Goal: Transaction & Acquisition: Obtain resource

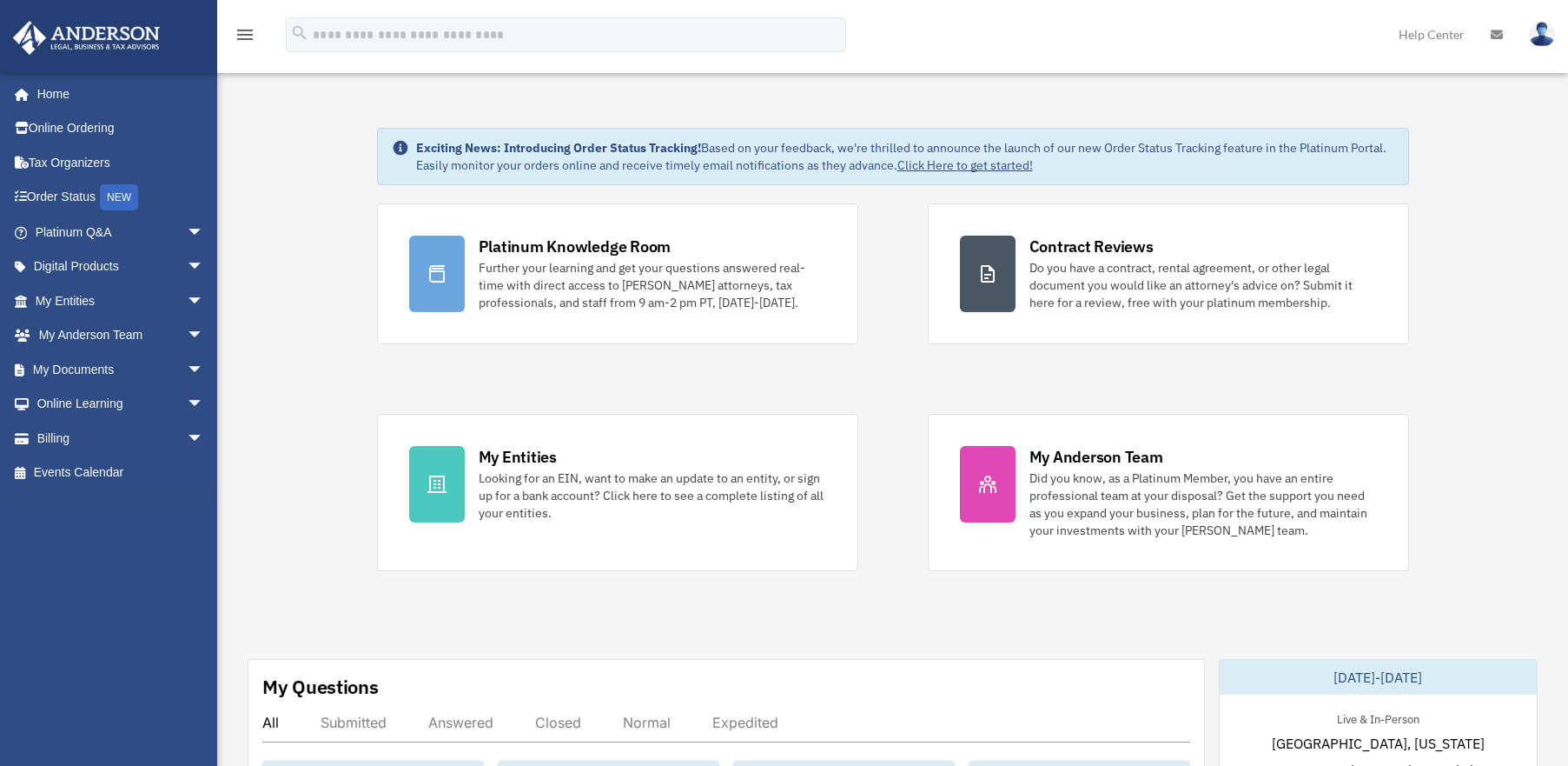
click at [133, 265] on link "Digital Products arrow_drop_down" at bounding box center [121, 267] width 218 height 35
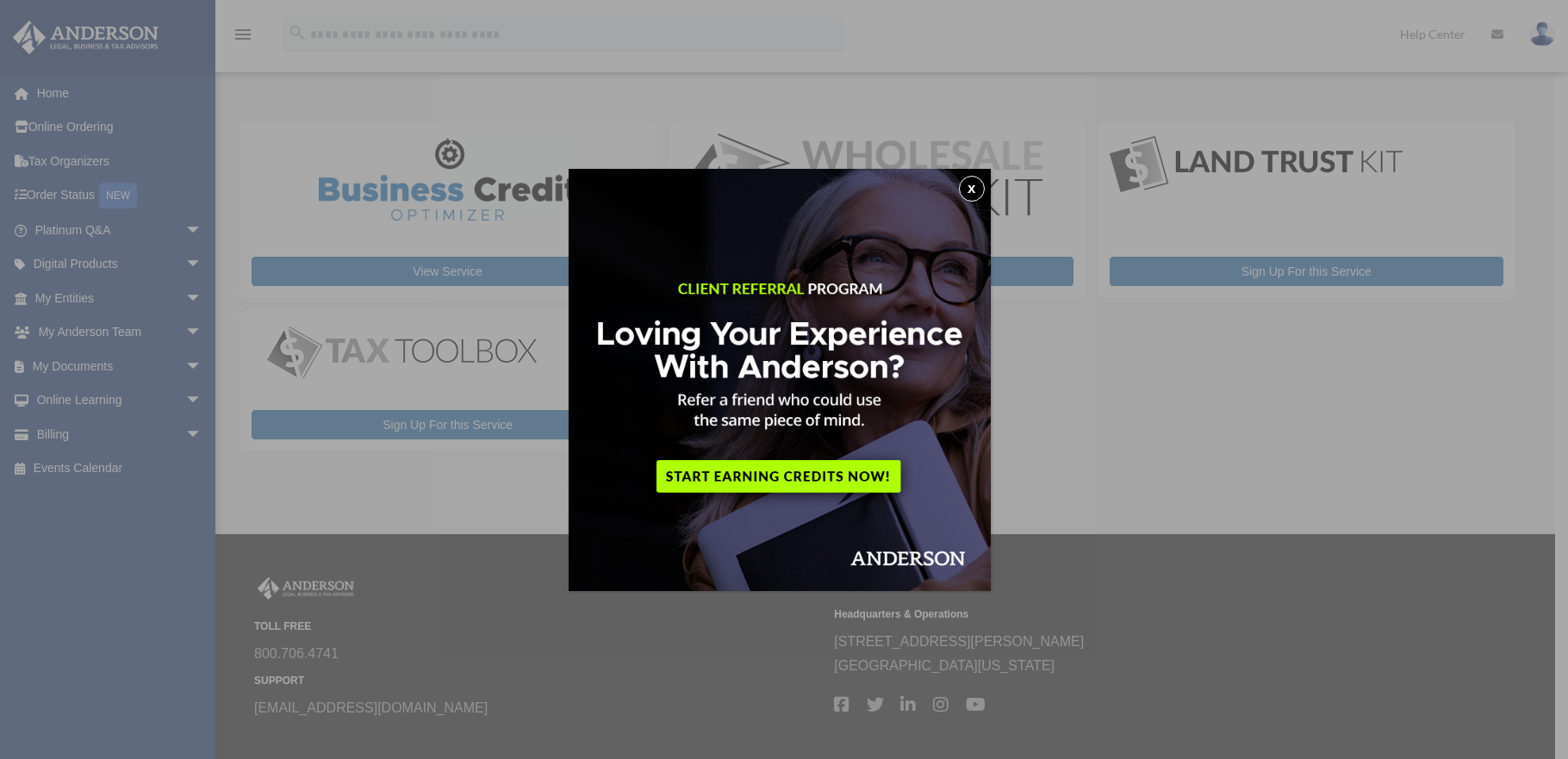
click at [985, 187] on button "x" at bounding box center [971, 188] width 25 height 25
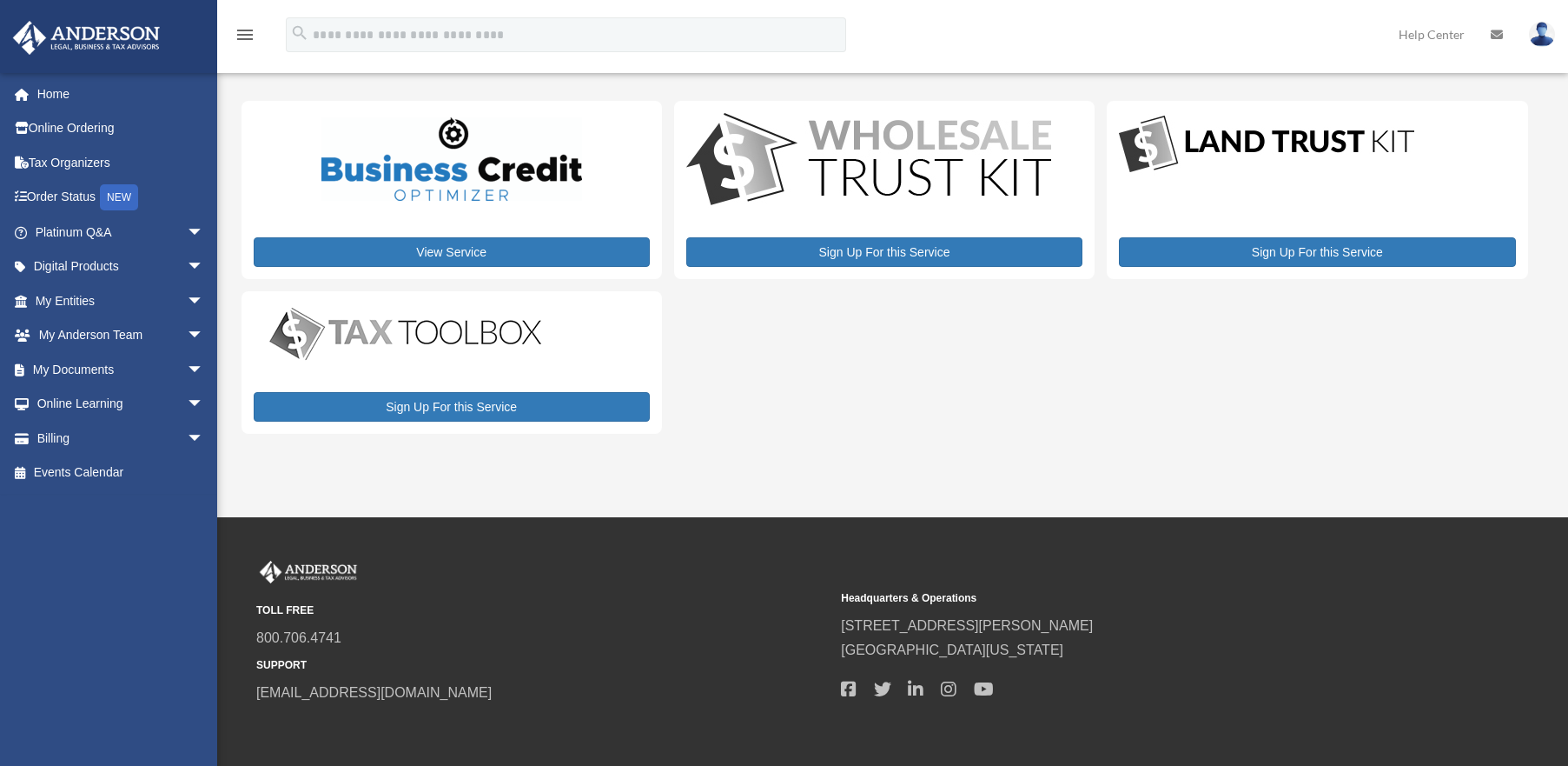
scroll to position [48, 0]
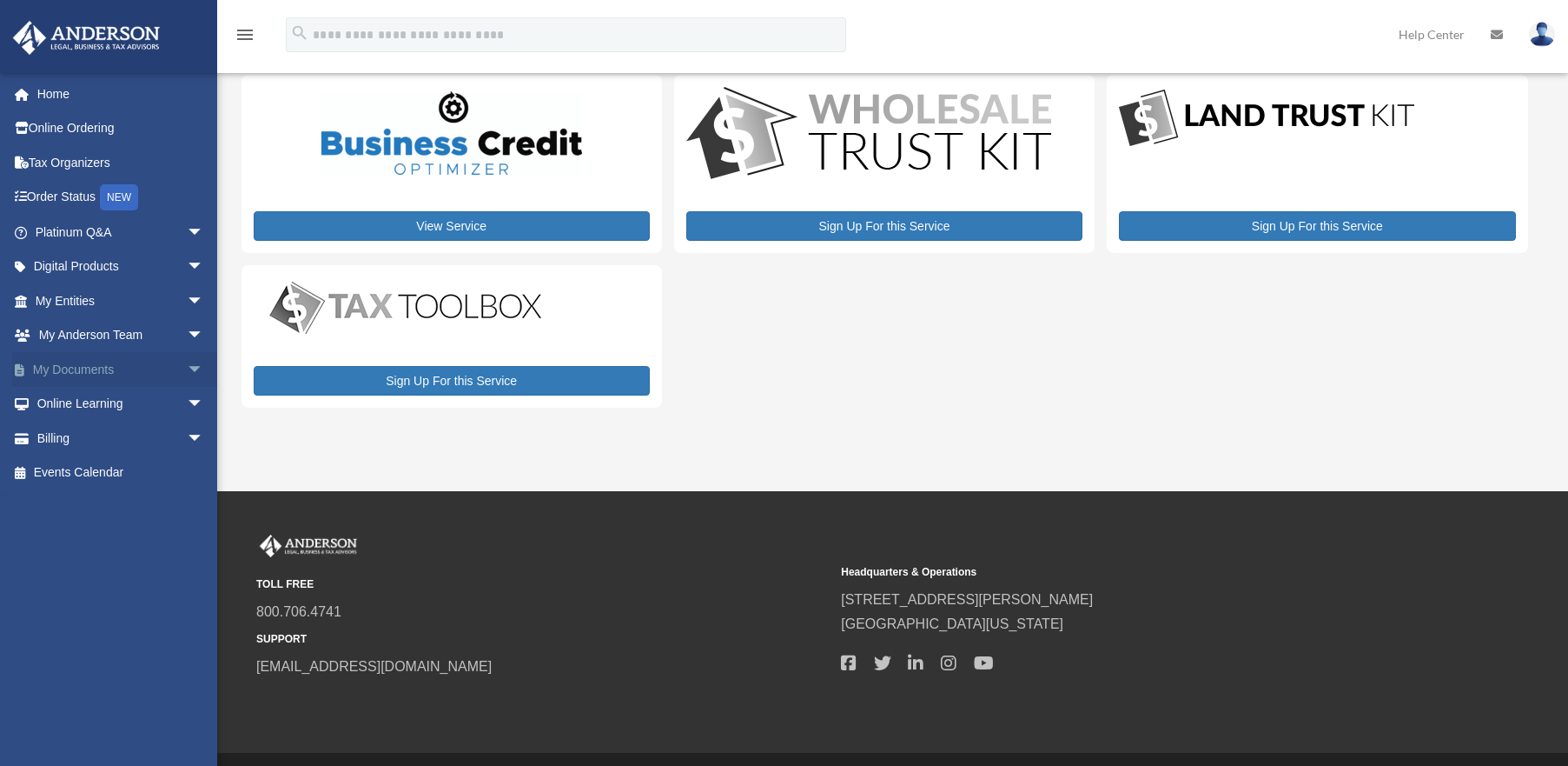
click at [186, 372] on span "arrow_drop_down" at bounding box center [204, 369] width 35 height 36
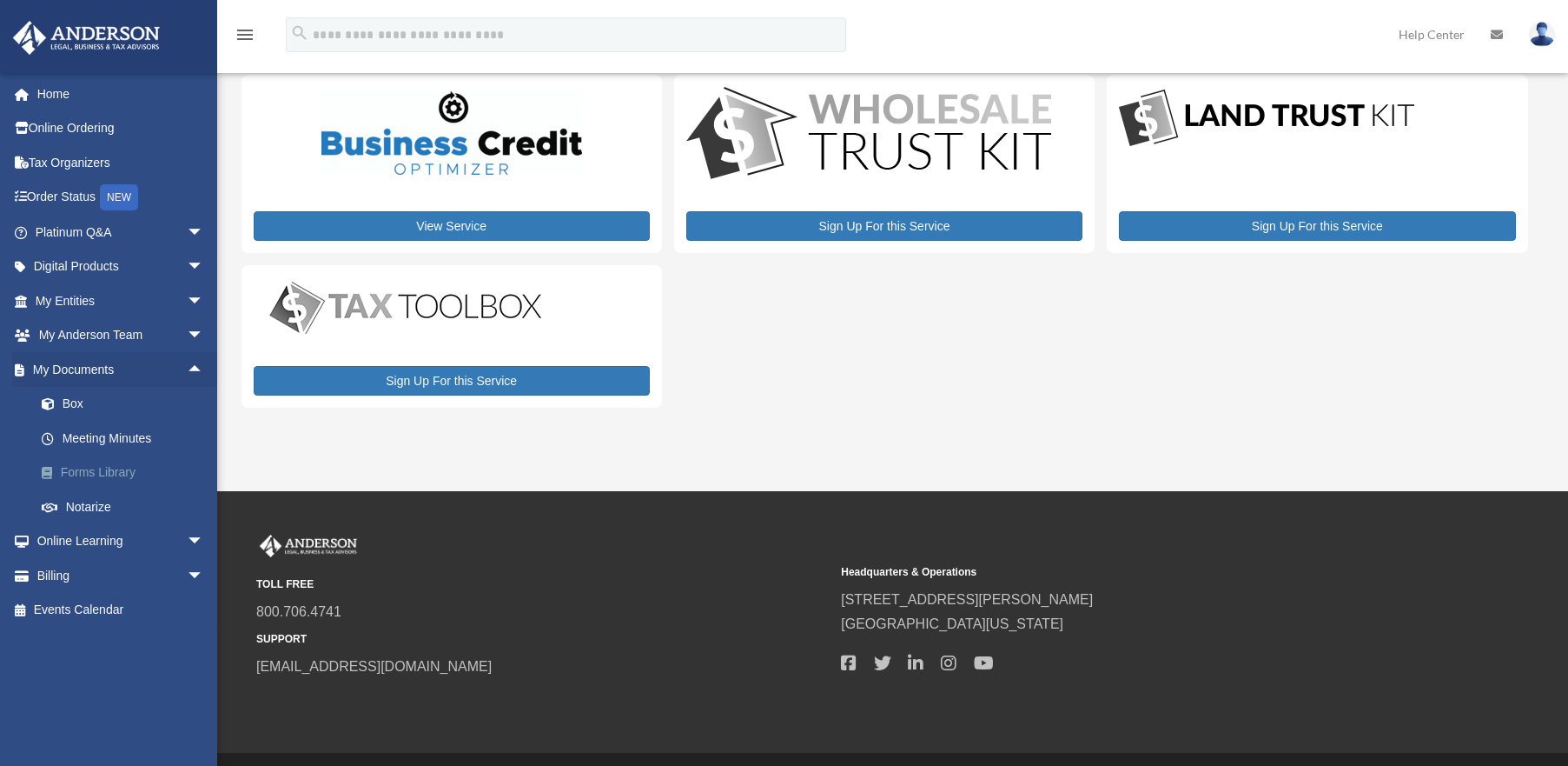
click at [154, 469] on link "Forms Library" at bounding box center [128, 473] width 206 height 35
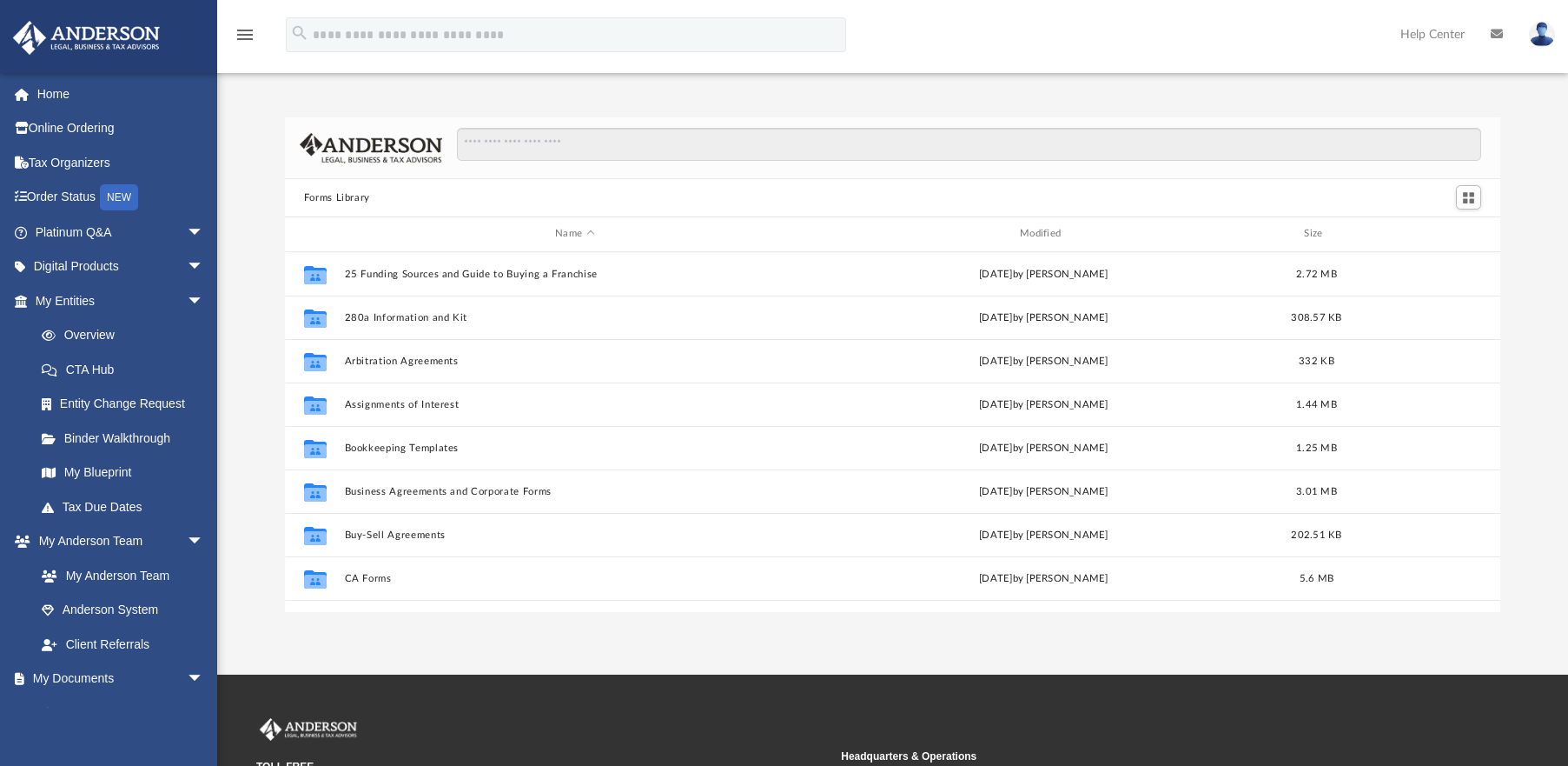
scroll to position [14, 14]
click at [588, 152] on input "Search files and folders" at bounding box center [969, 144] width 1025 height 33
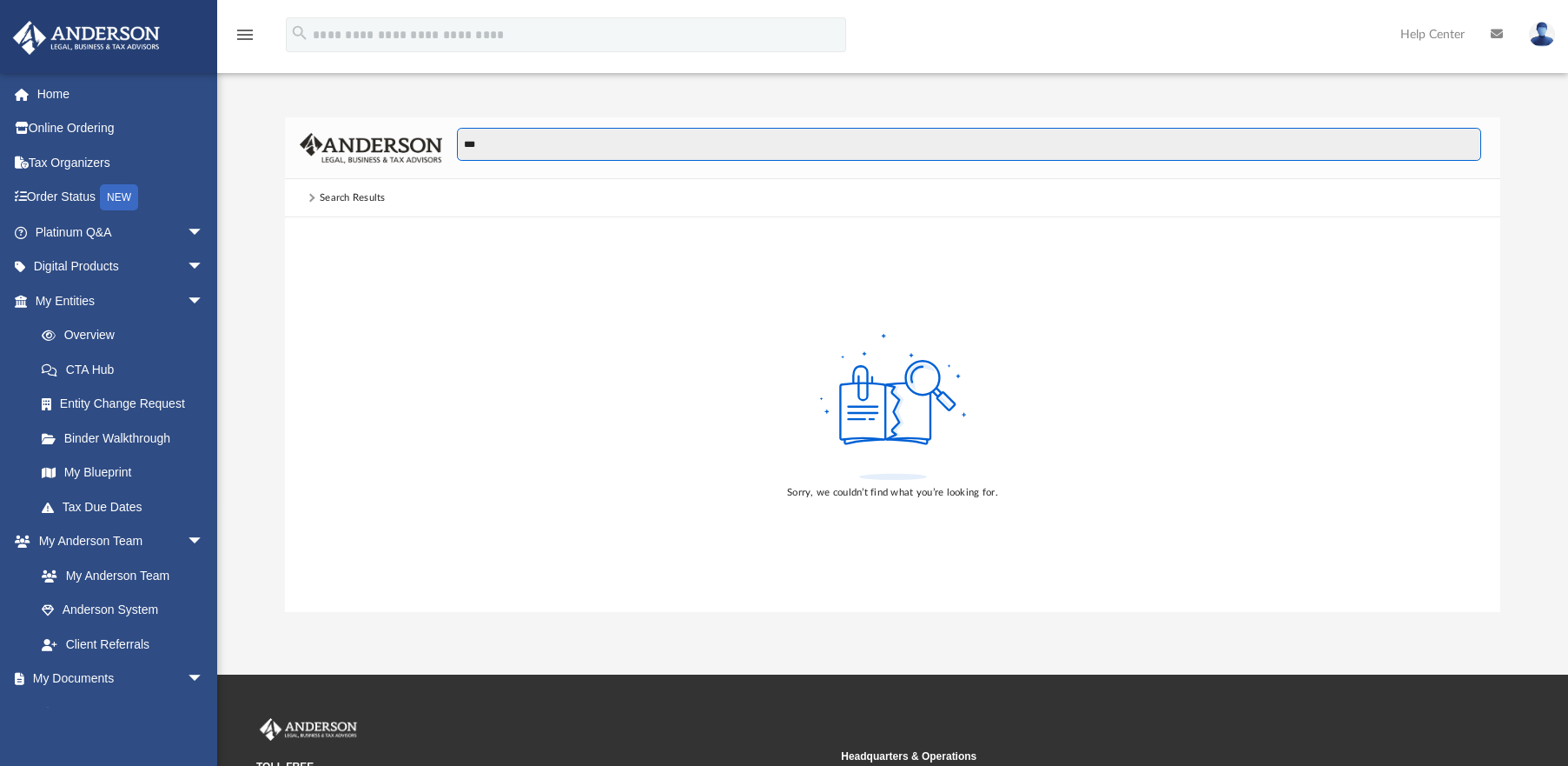
click at [533, 138] on input "***" at bounding box center [969, 144] width 1025 height 33
click at [548, 141] on input "**********" at bounding box center [969, 144] width 1025 height 33
click at [549, 140] on input "**********" at bounding box center [969, 144] width 1025 height 33
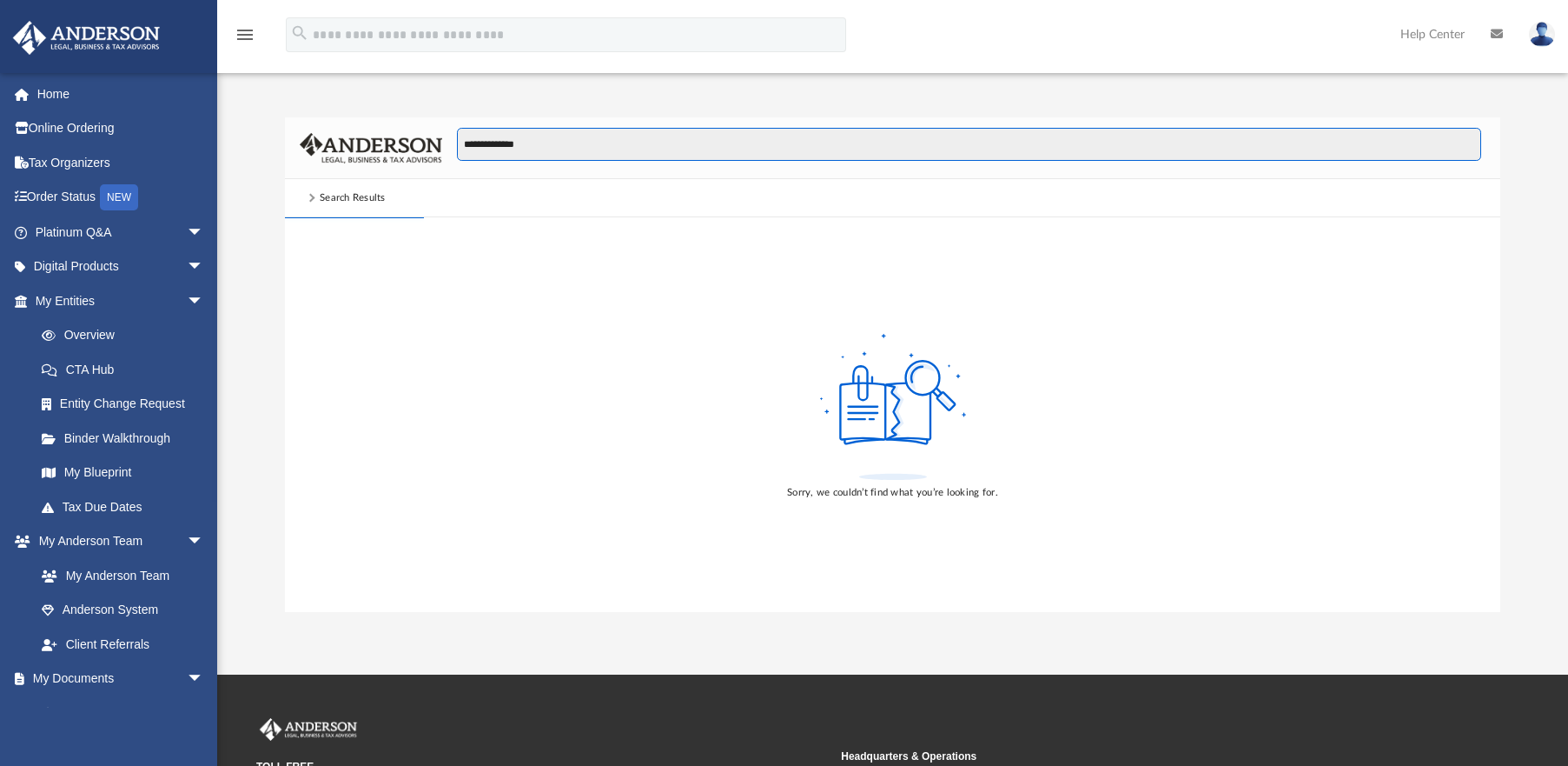
click at [549, 140] on input "**********" at bounding box center [969, 144] width 1025 height 33
type input "**********"
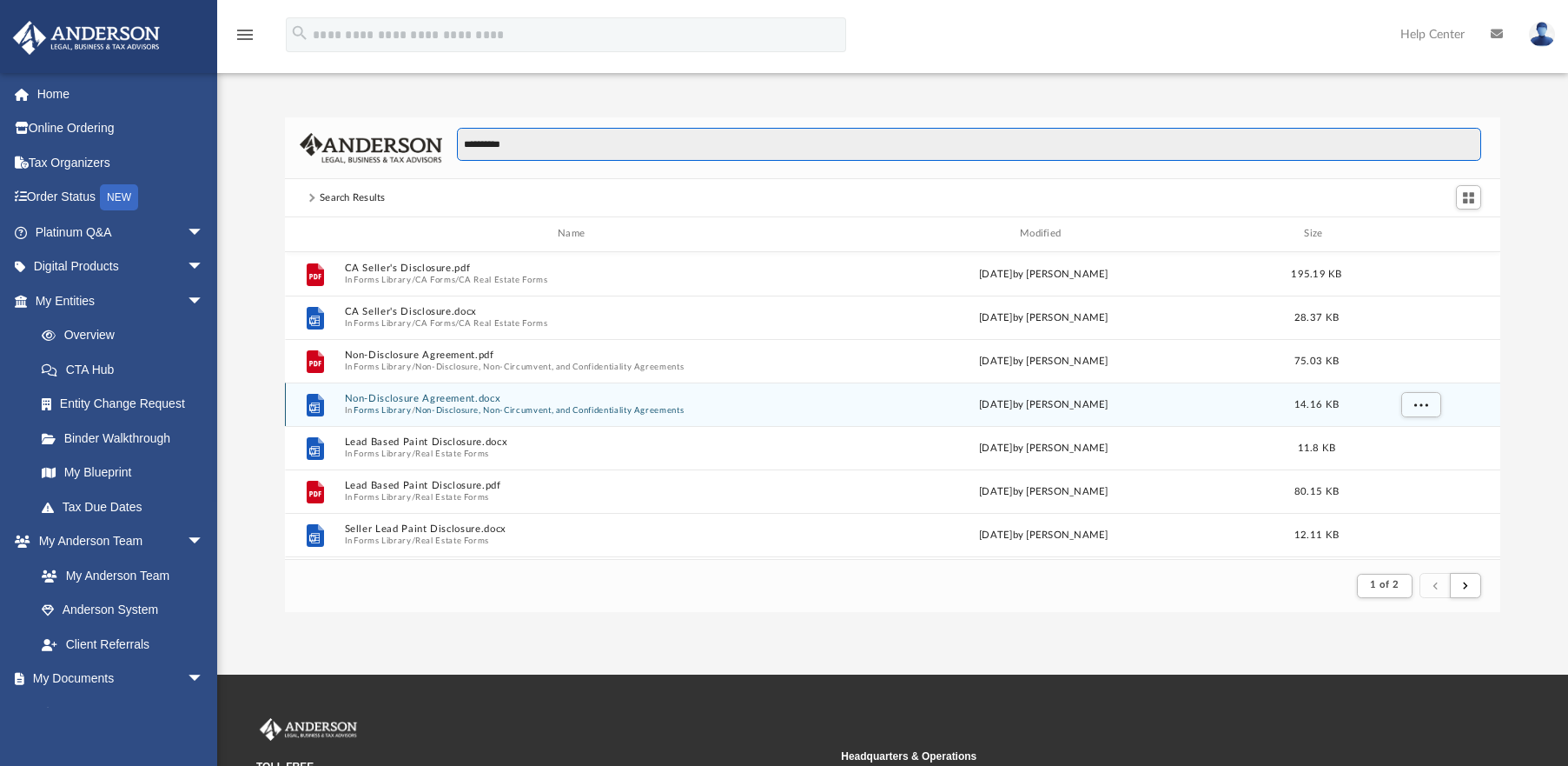
scroll to position [4, 0]
click at [1419, 399] on span "More options" at bounding box center [1420, 400] width 14 height 9
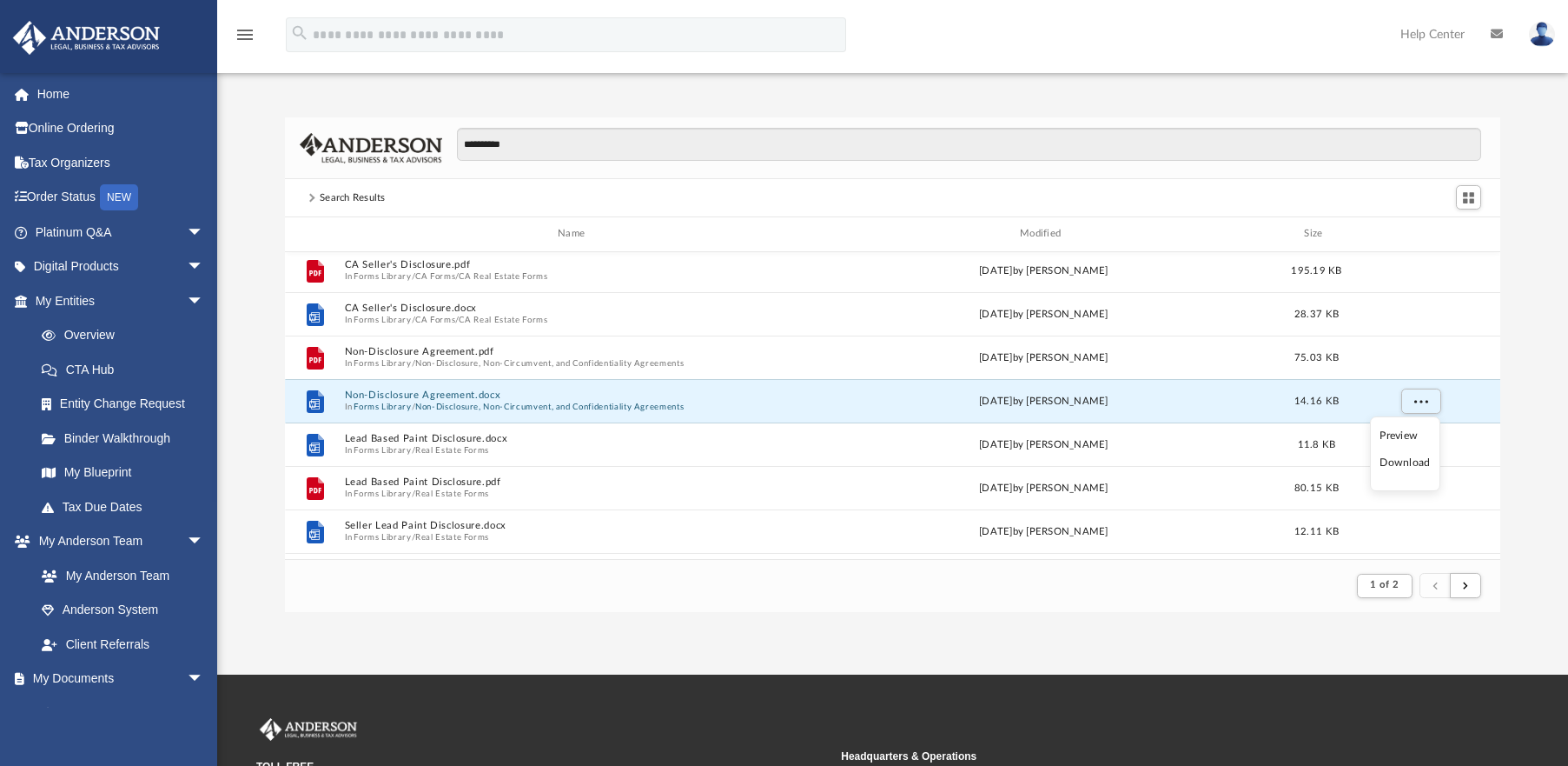
click at [1406, 463] on li "Download" at bounding box center [1405, 463] width 50 height 18
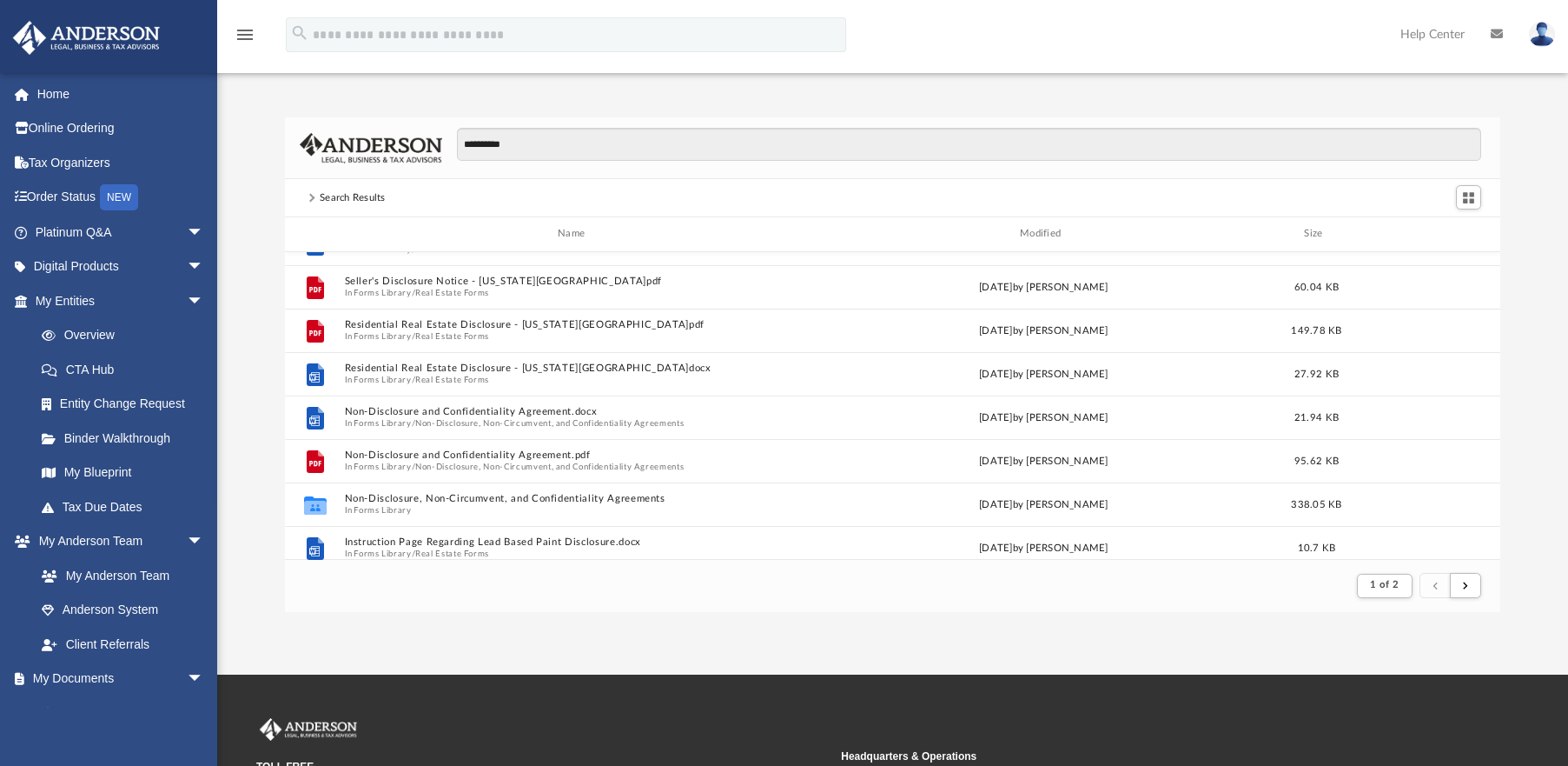
scroll to position [379, 0]
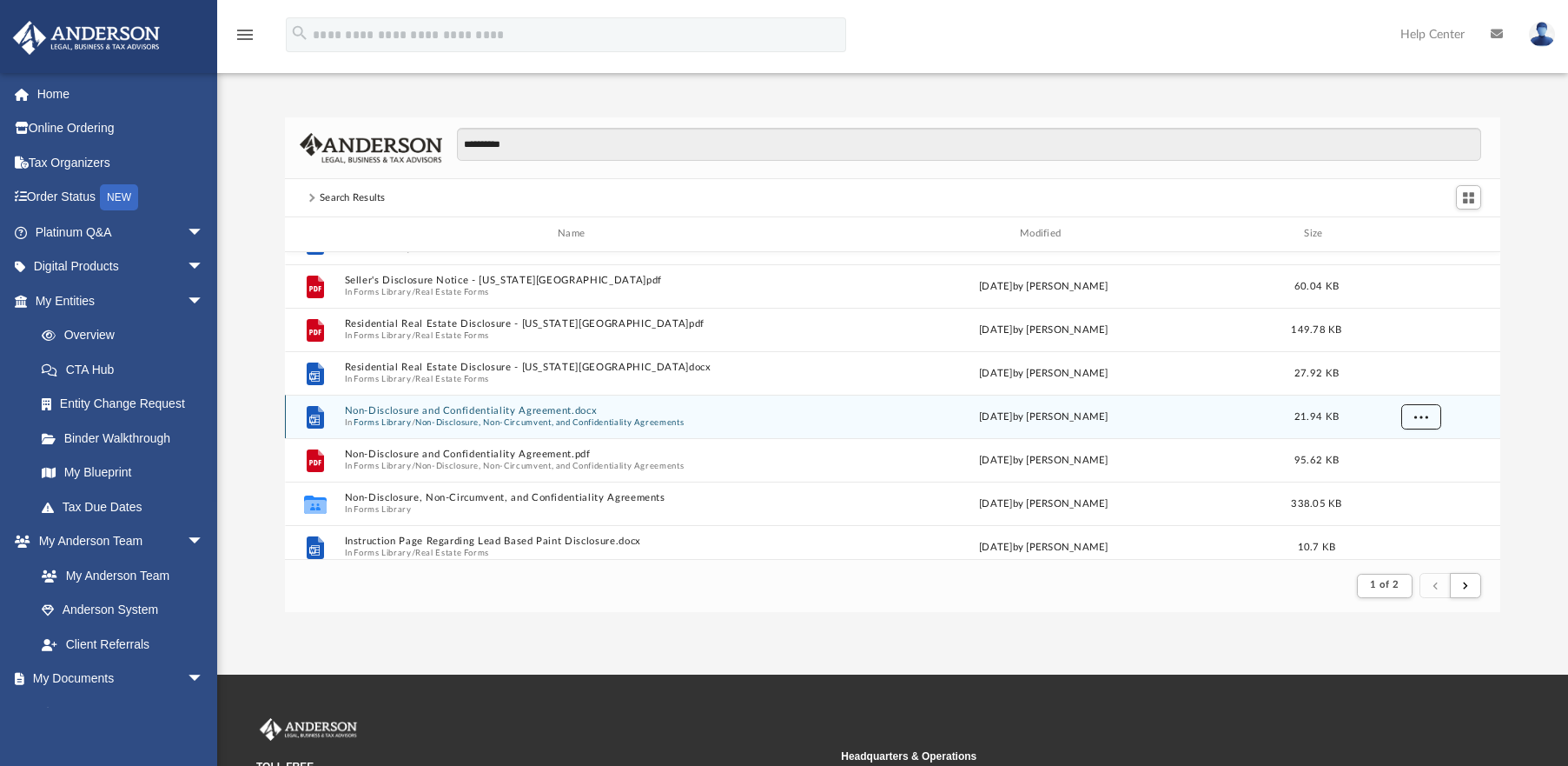
click at [1420, 415] on span "More options" at bounding box center [1420, 416] width 14 height 9
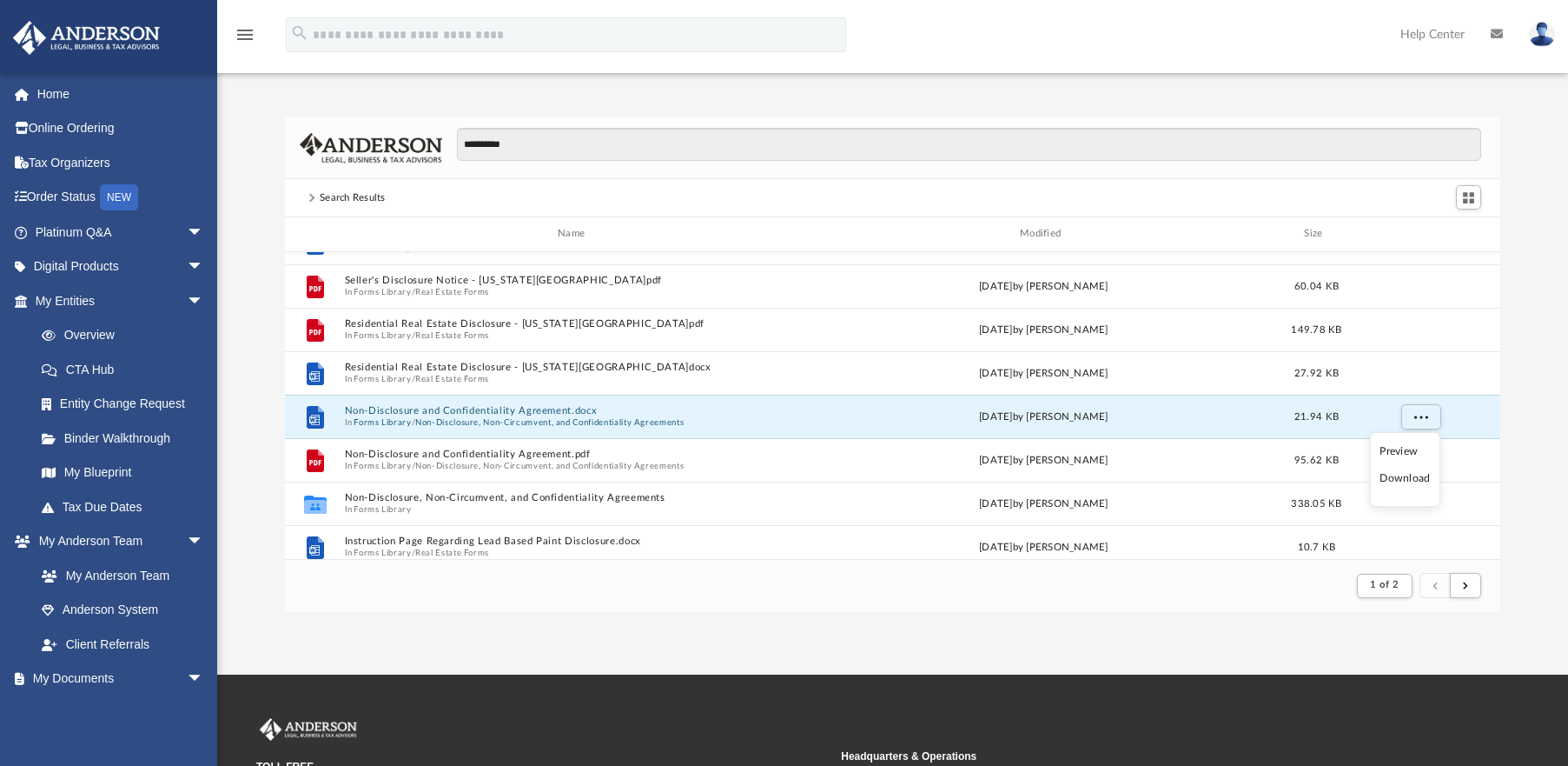
click at [1394, 481] on li "Download" at bounding box center [1405, 479] width 50 height 18
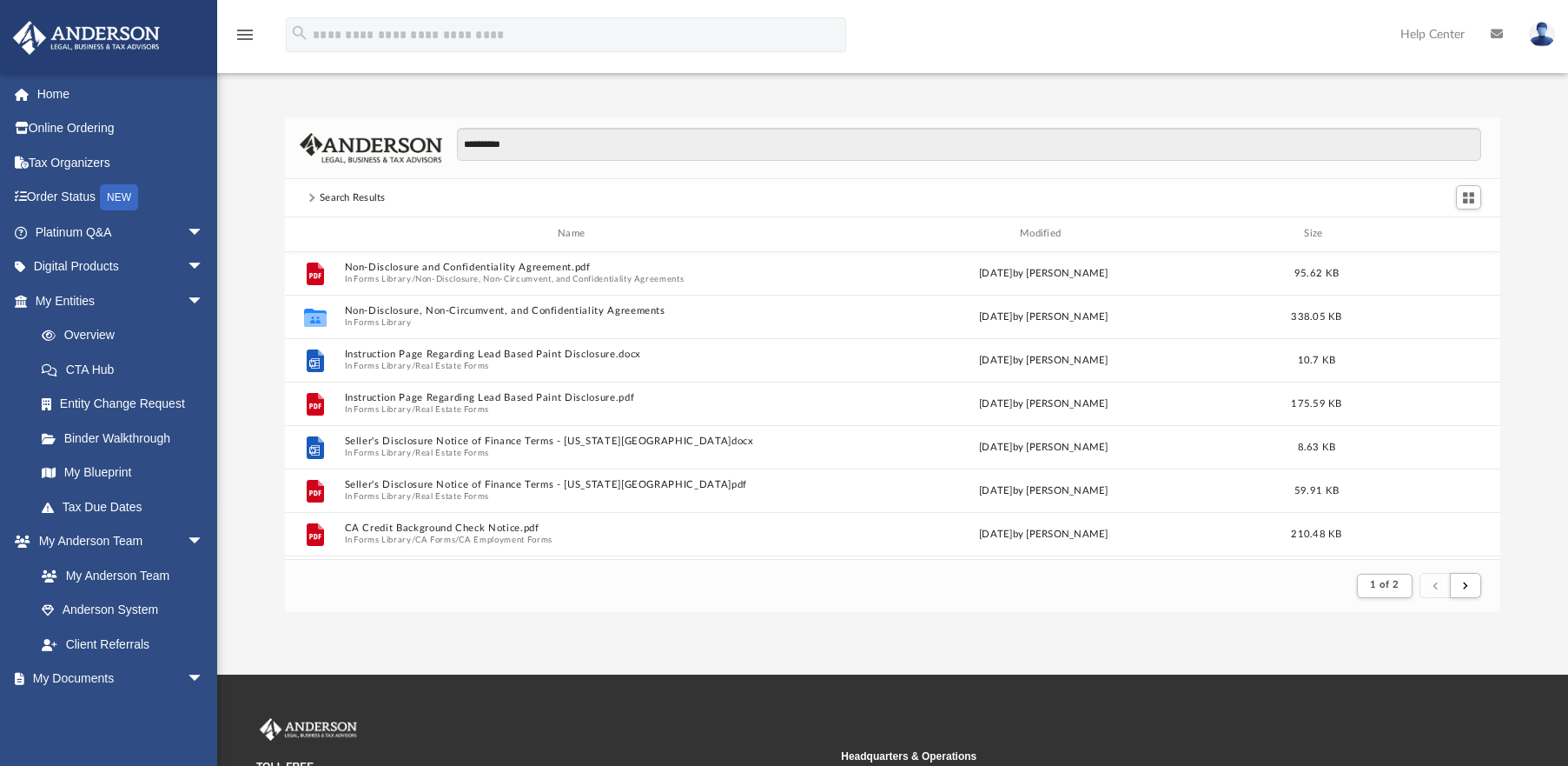
scroll to position [566, 0]
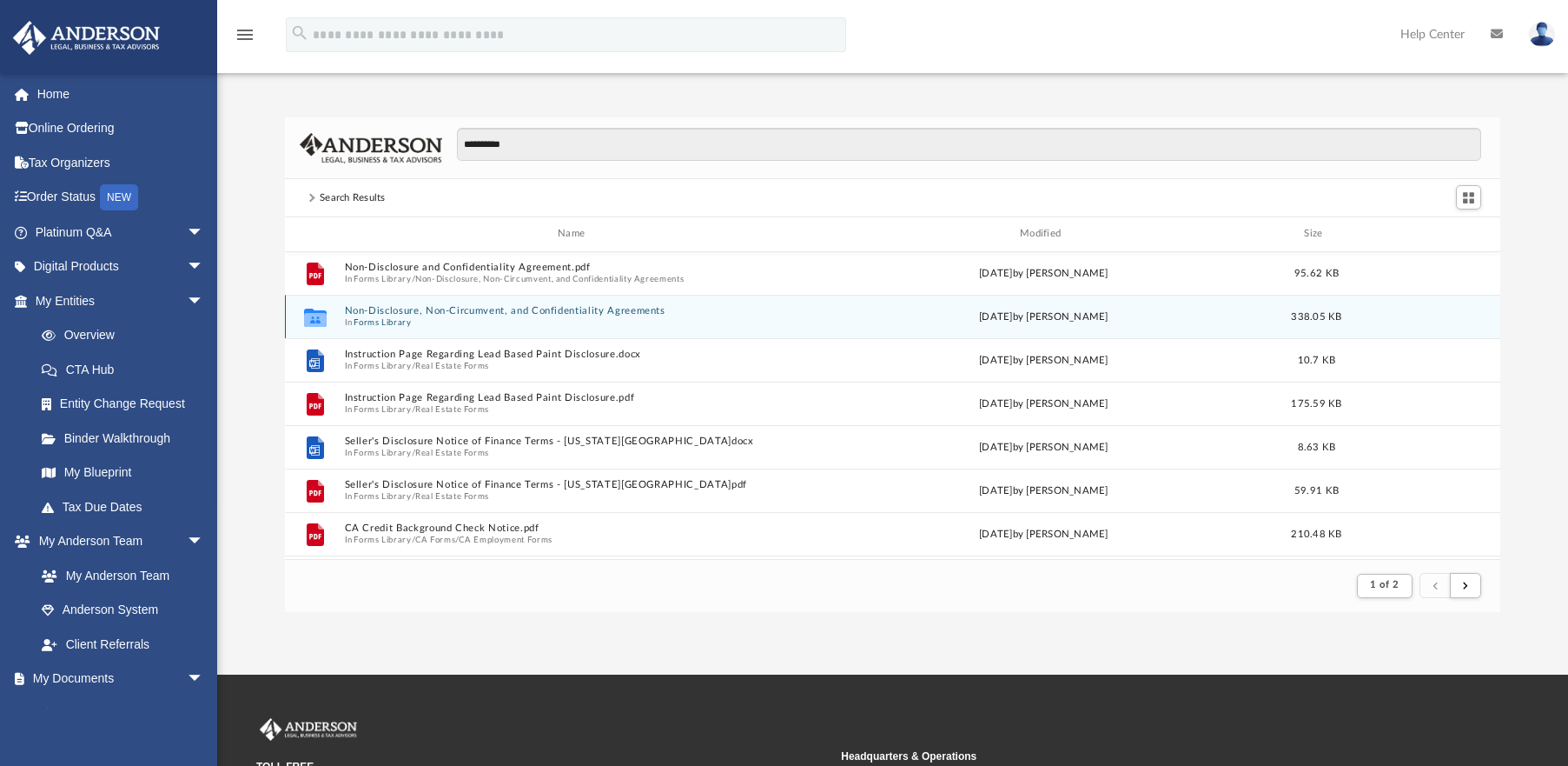
click at [472, 321] on span "In Forms Library" at bounding box center [575, 322] width 462 height 11
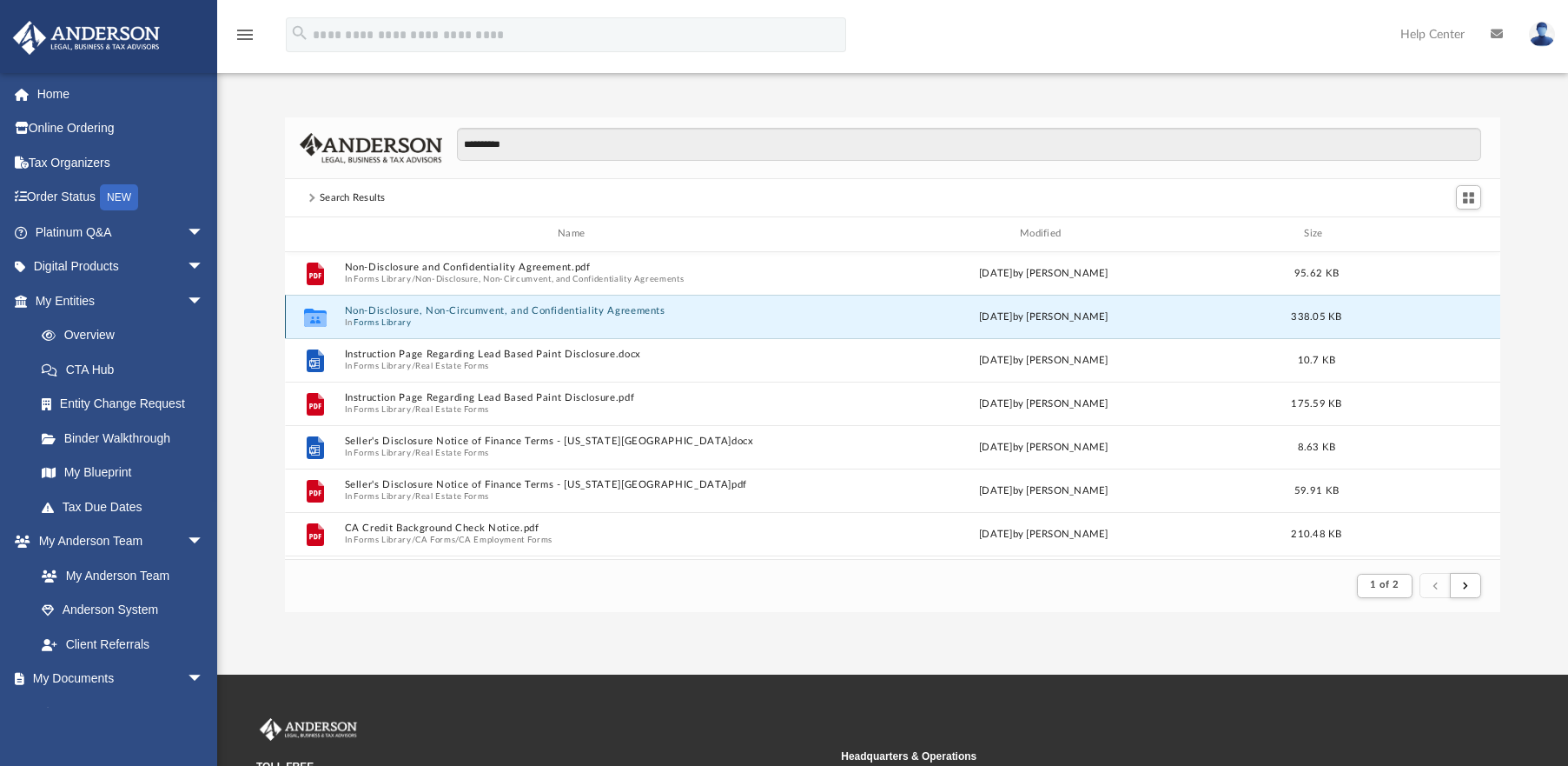
click at [472, 321] on span "In Forms Library" at bounding box center [575, 322] width 462 height 11
click at [536, 305] on button "Non-Disclosure, Non-Circumvent, and Confidentiality Agreements" at bounding box center [575, 310] width 462 height 11
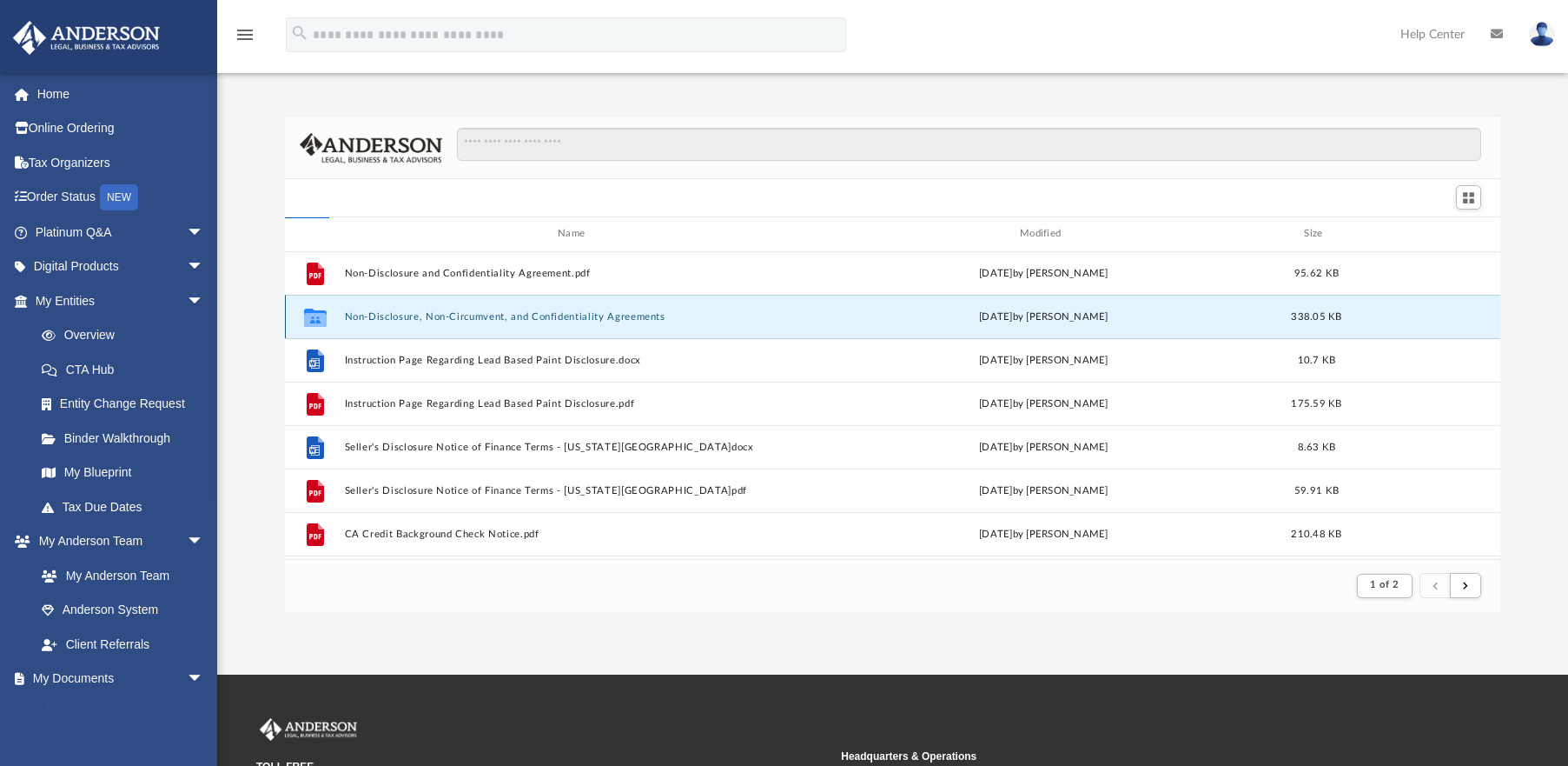
click at [531, 312] on button "Non-Disclosure, Non-Circumvent, and Confidentiality Agreements" at bounding box center [575, 317] width 462 height 11
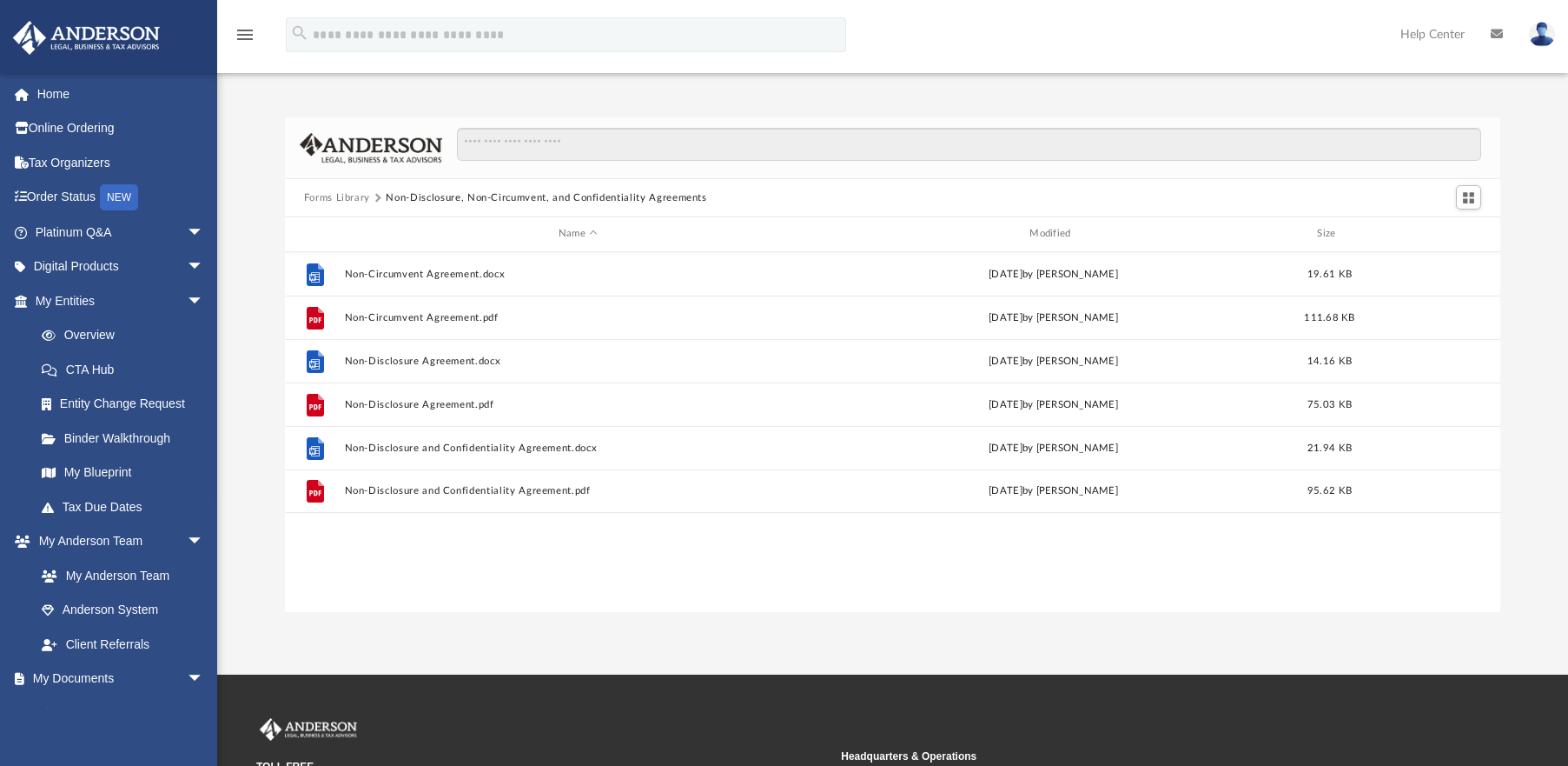
scroll to position [382, 1203]
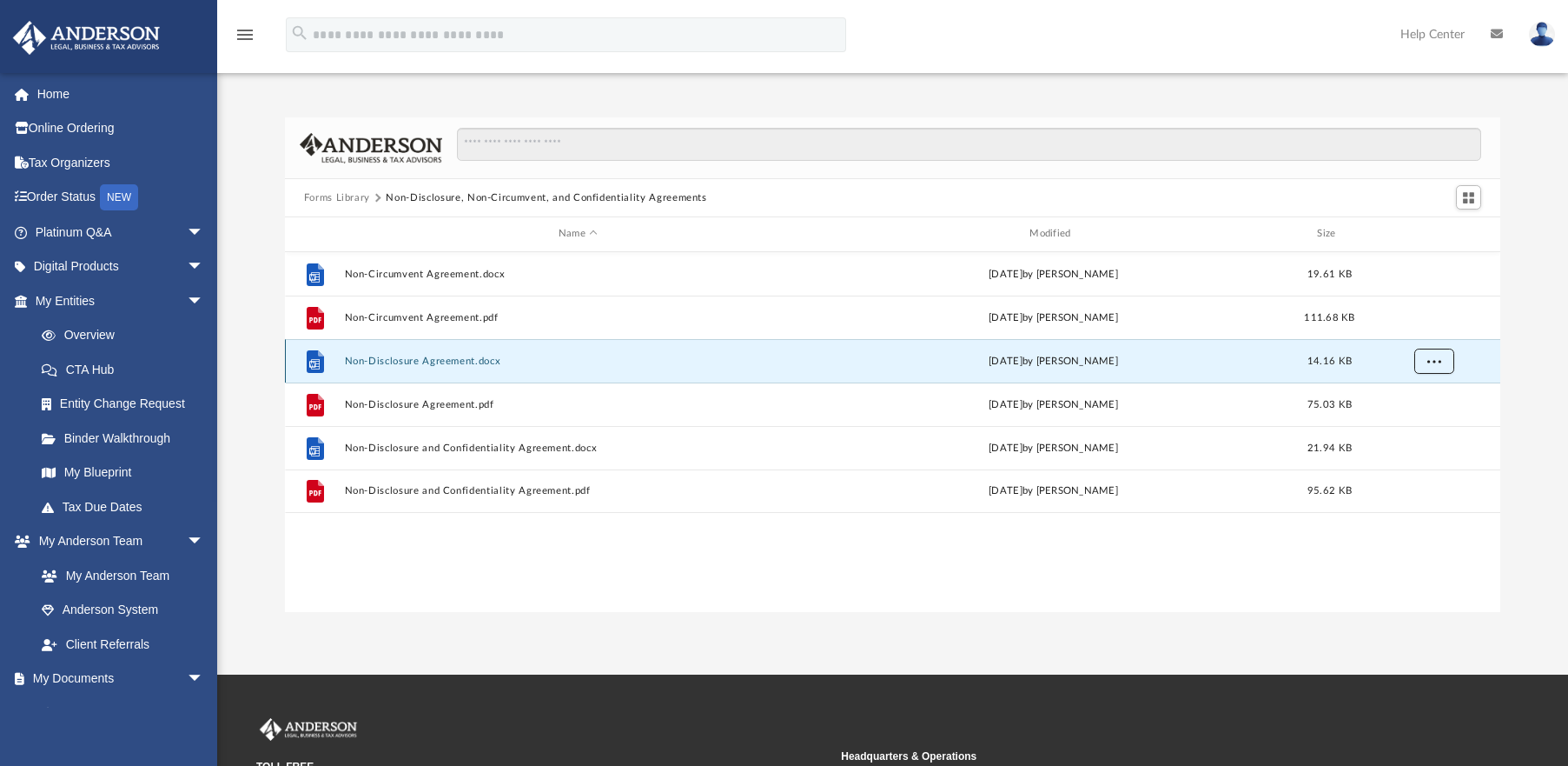
click at [1441, 359] on button "More options" at bounding box center [1434, 361] width 40 height 26
click at [1425, 430] on li "Download" at bounding box center [1417, 423] width 50 height 18
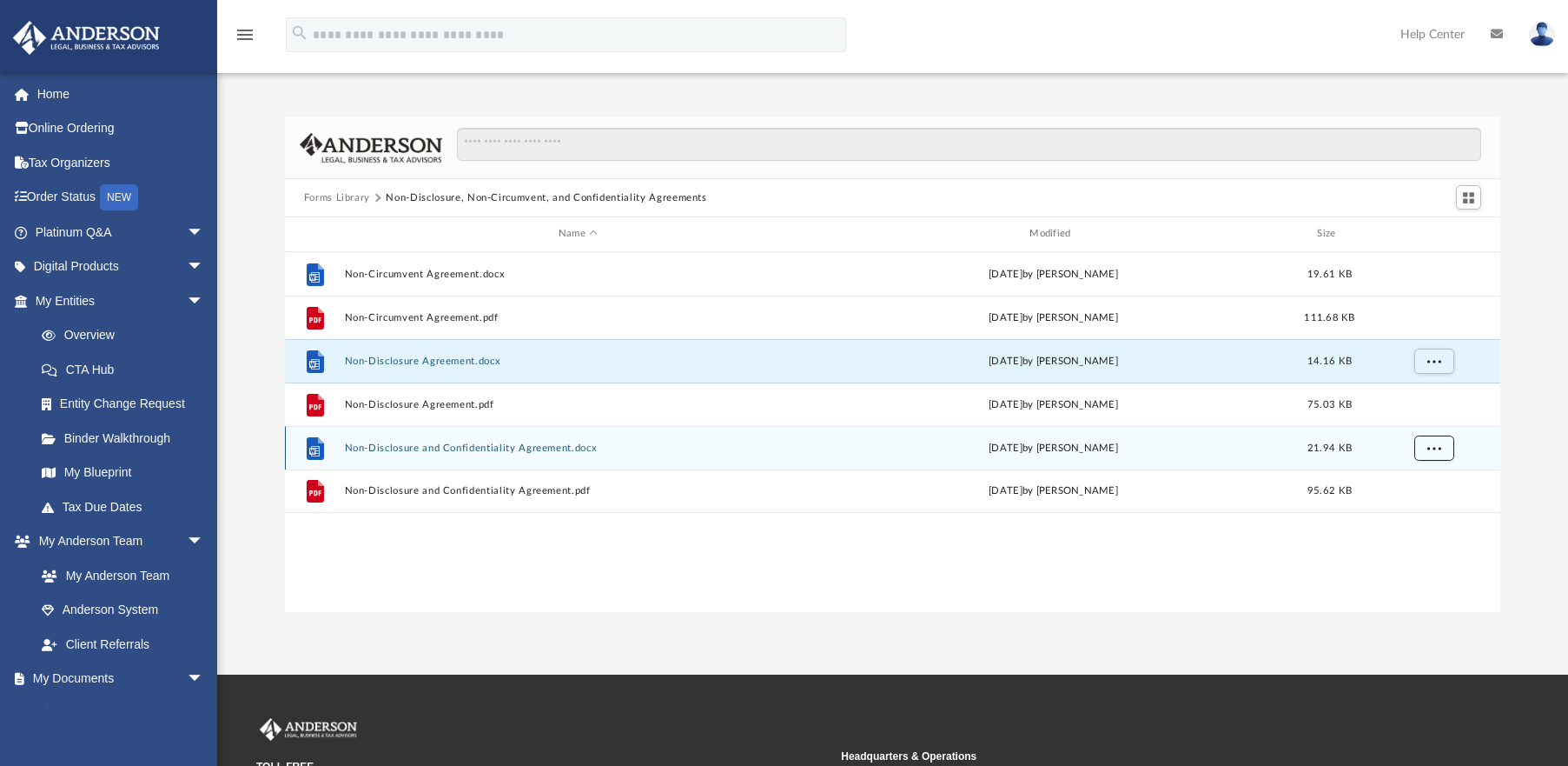
click at [1432, 449] on span "More options" at bounding box center [1433, 447] width 14 height 9
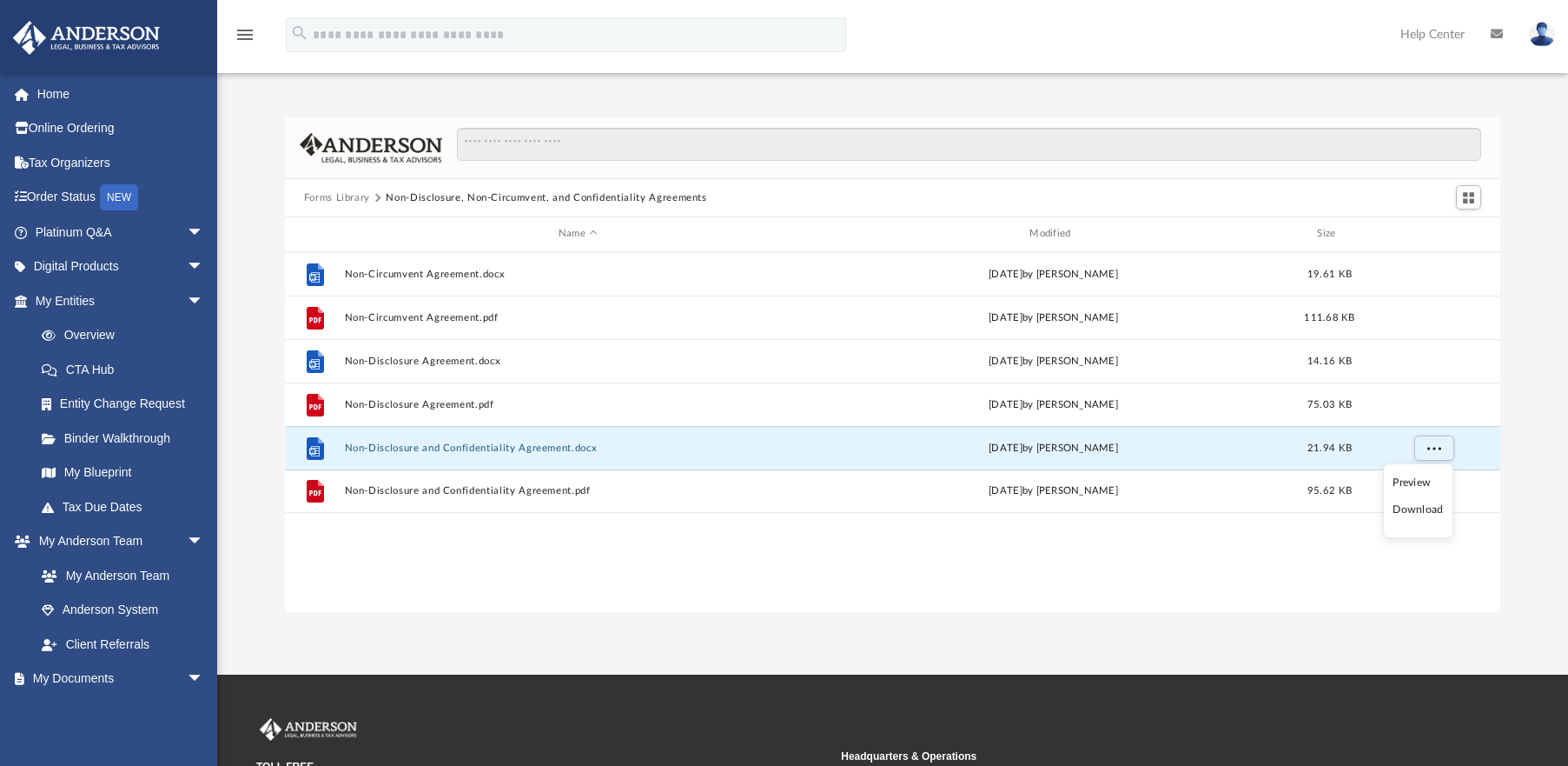
click at [1405, 514] on li "Download" at bounding box center [1417, 510] width 50 height 18
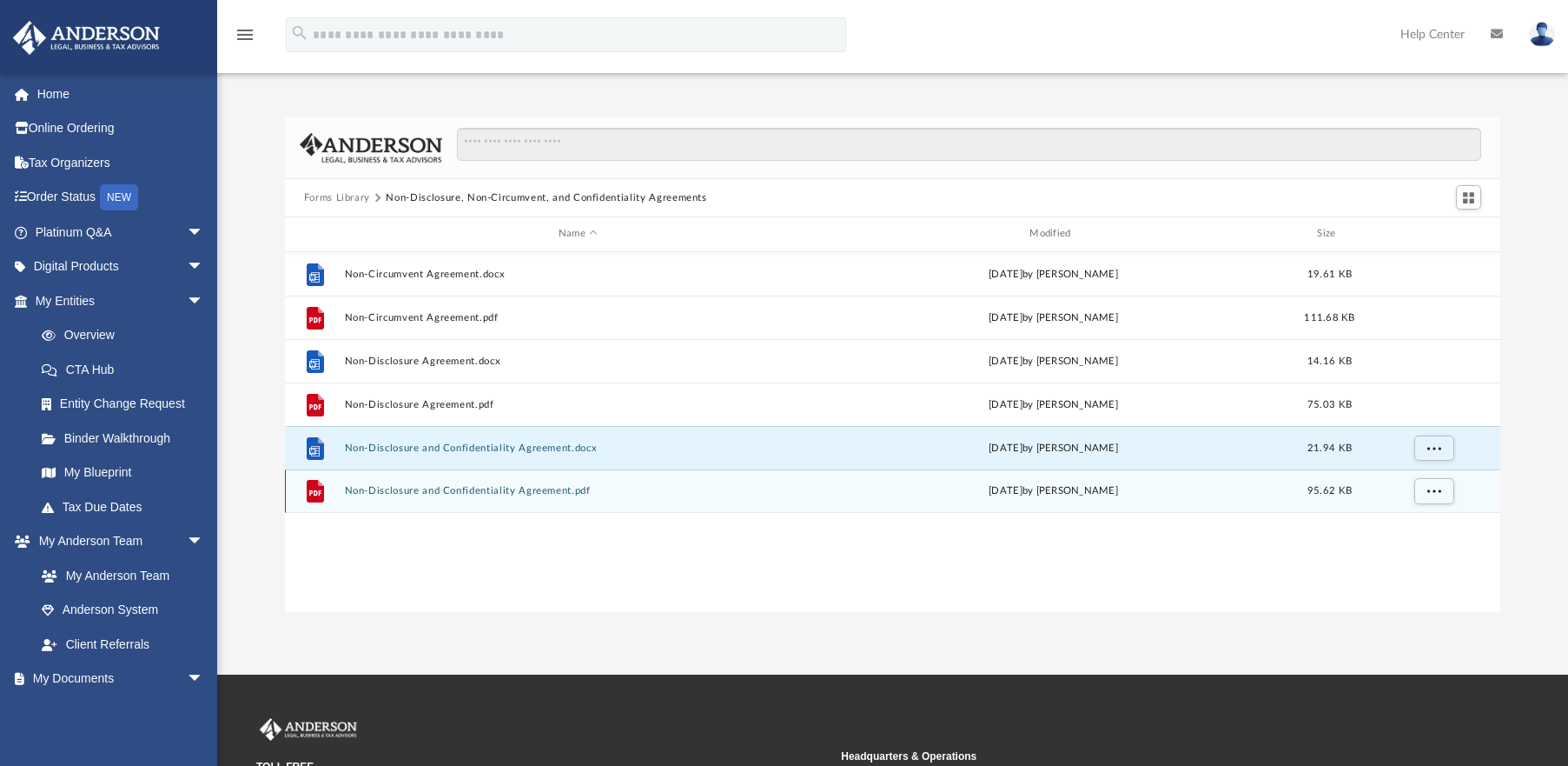
click at [589, 501] on div "File Non-Disclosure and Confidentiality Agreement.pdf Wed Oct 5 2022 by Mary Ac…" at bounding box center [892, 490] width 1216 height 43
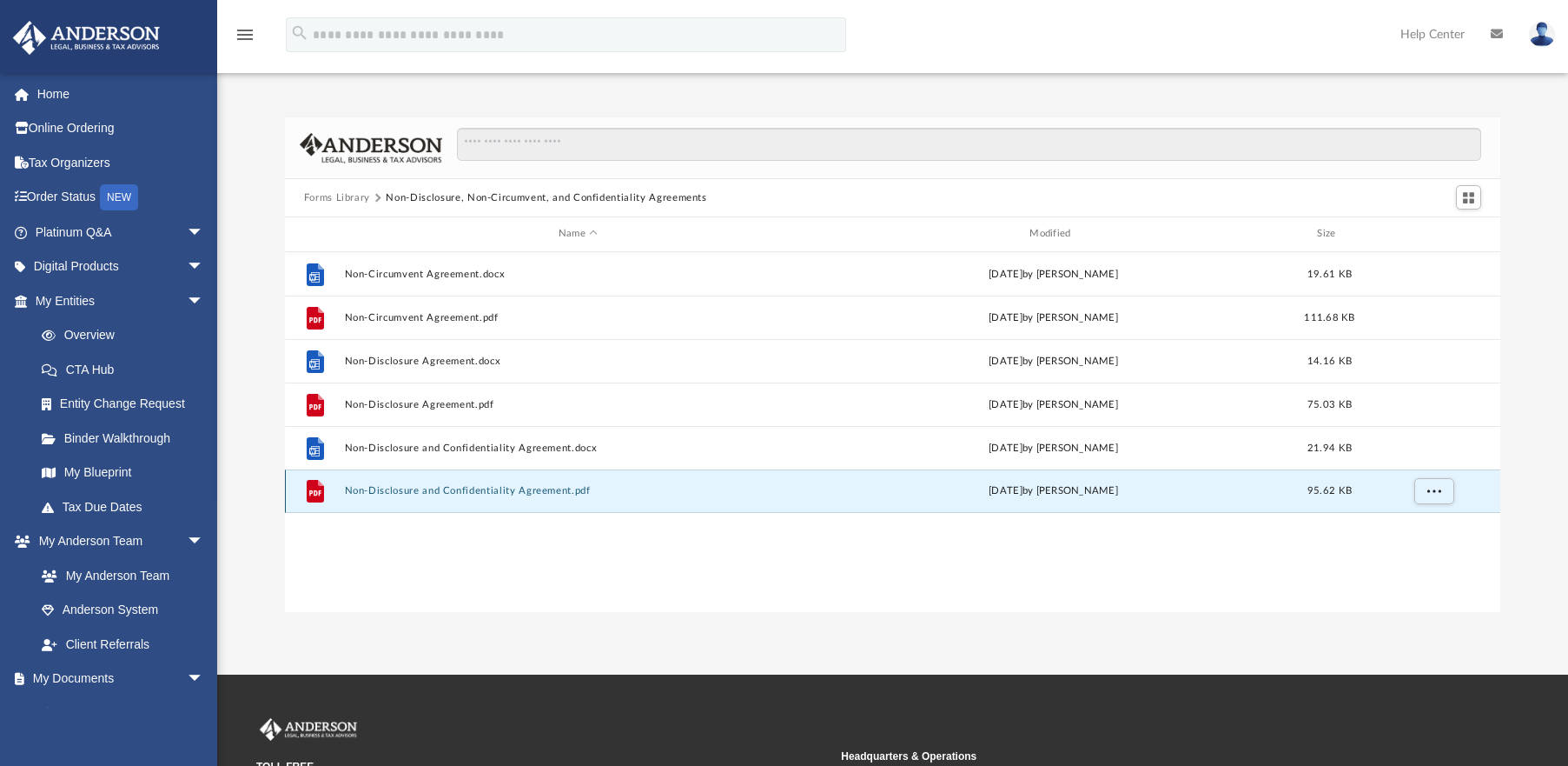
click at [589, 501] on div "File Non-Disclosure and Confidentiality Agreement.pdf Wed Oct 5 2022 by Mary Ac…" at bounding box center [892, 490] width 1216 height 43
click at [562, 485] on button "Non-Disclosure and Confidentiality Agreement.pdf" at bounding box center [577, 490] width 467 height 11
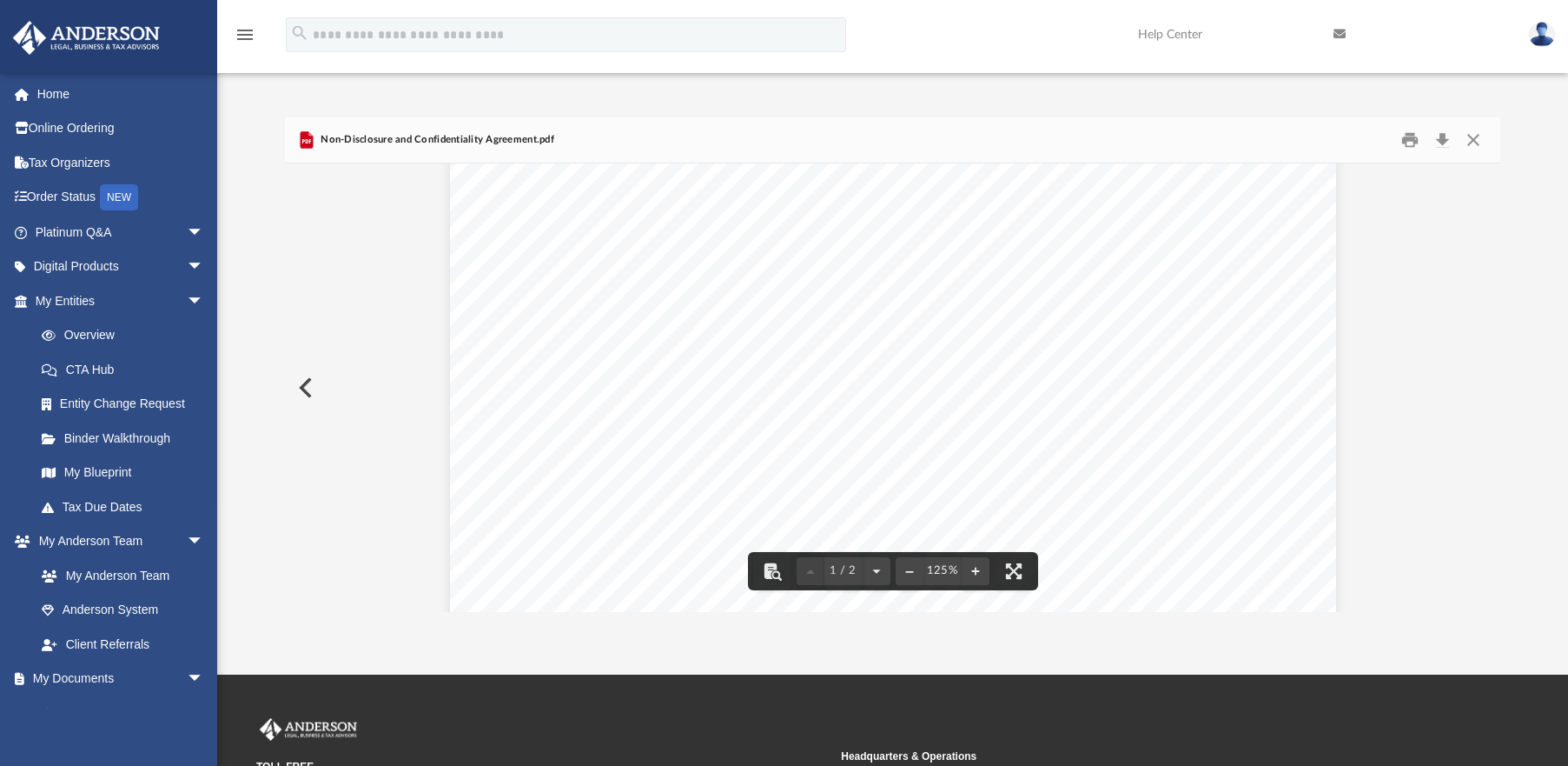
scroll to position [482, 0]
